Goal: Browse casually: Explore the website without a specific task or goal

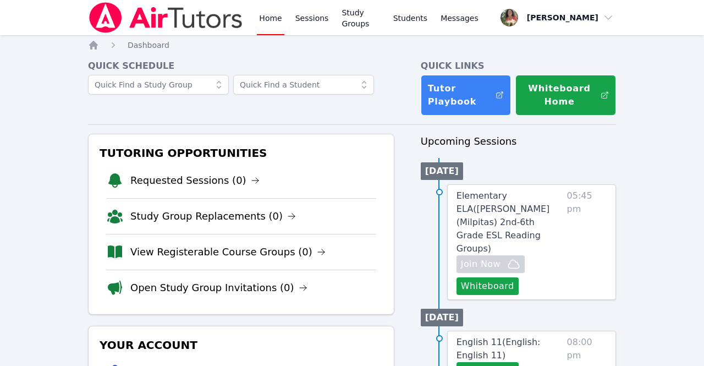
drag, startPoint x: 0, startPoint y: 0, endPoint x: 12, endPoint y: 87, distance: 88.3
